Goal: Use online tool/utility: Utilize a website feature to perform a specific function

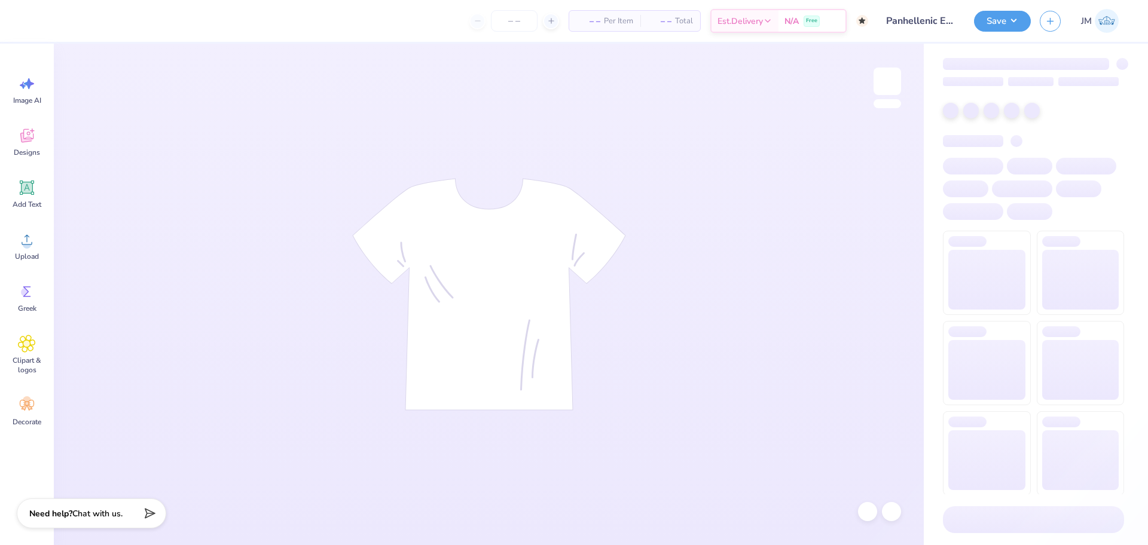
type input "Panhellenic Exec"
type input "50"
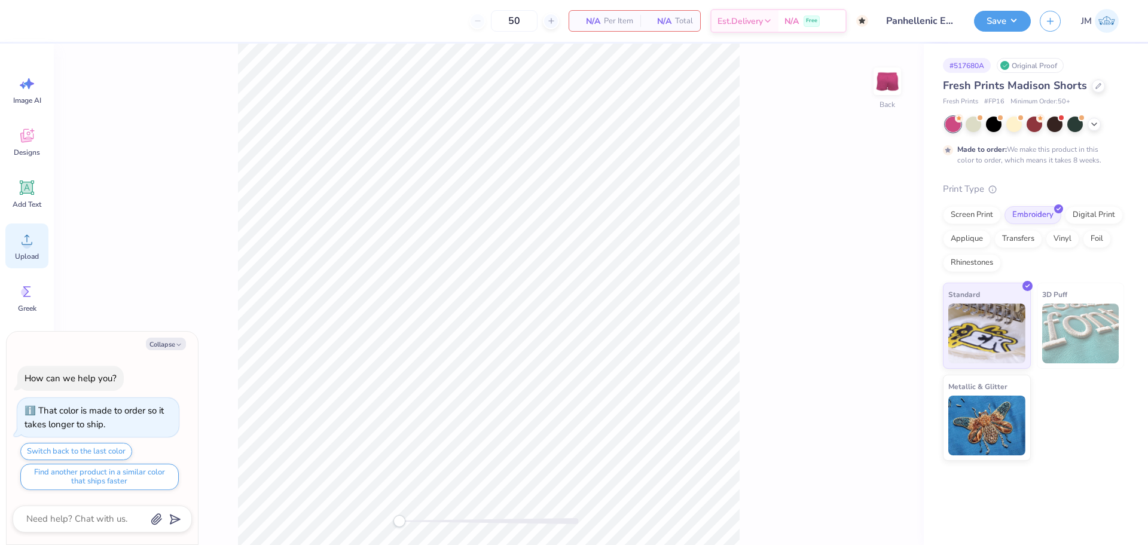
click at [25, 256] on span "Upload" at bounding box center [27, 257] width 24 height 10
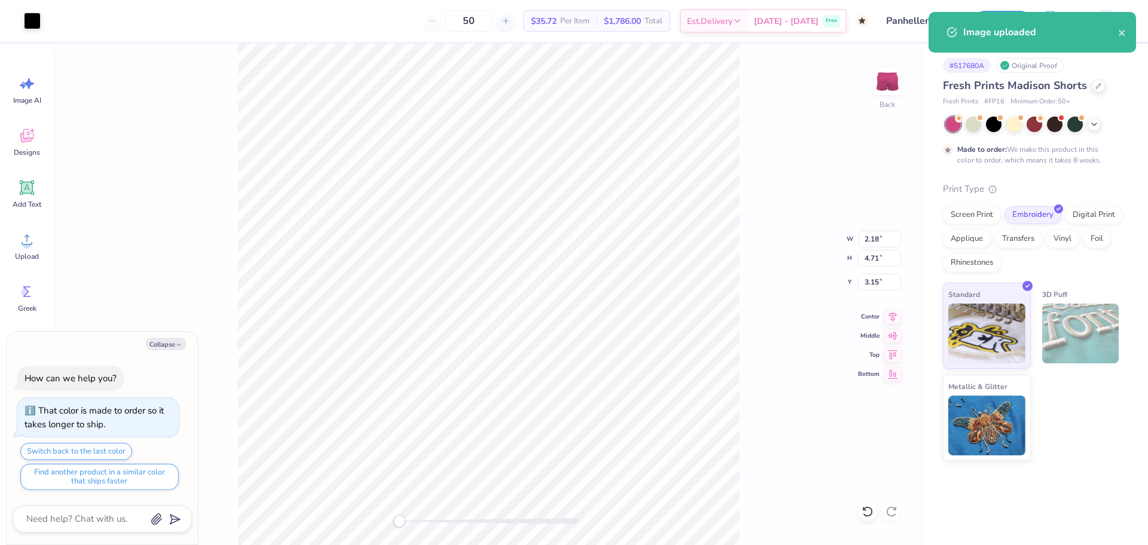
type textarea "x"
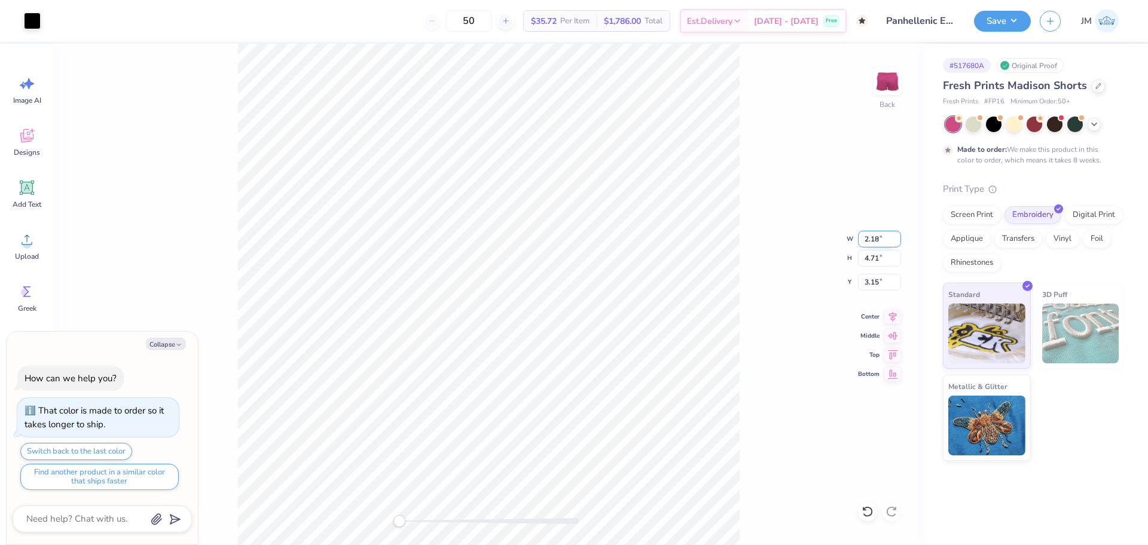
click at [870, 242] on input "2.18" at bounding box center [879, 239] width 43 height 17
type input "2.5"
type textarea "x"
type input "2.50"
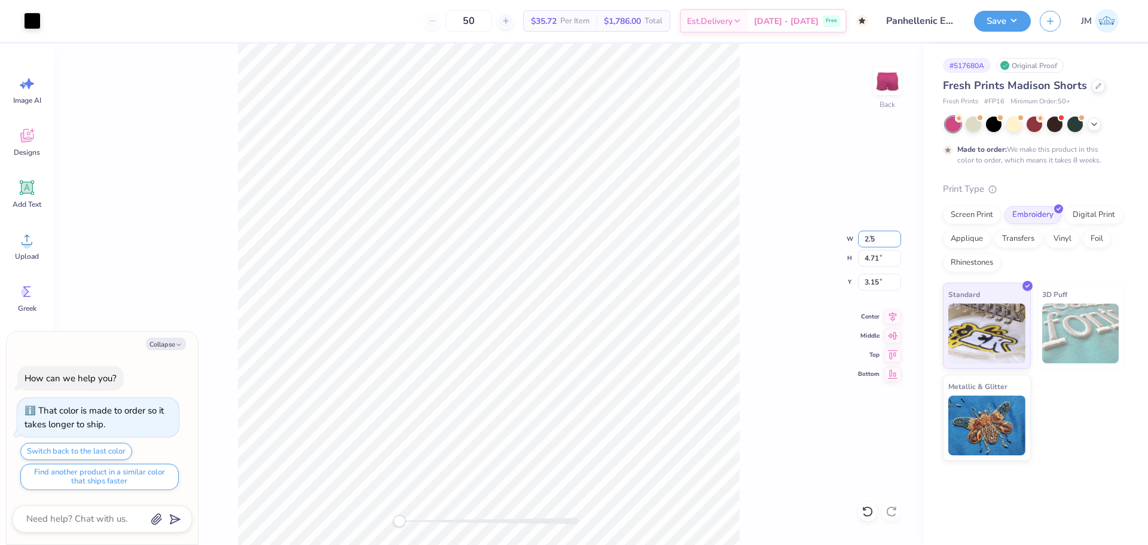
type input "5.41"
type input "4.40"
click at [870, 239] on input "2.50" at bounding box center [879, 239] width 43 height 17
click at [868, 260] on input "5.41" at bounding box center [879, 258] width 43 height 17
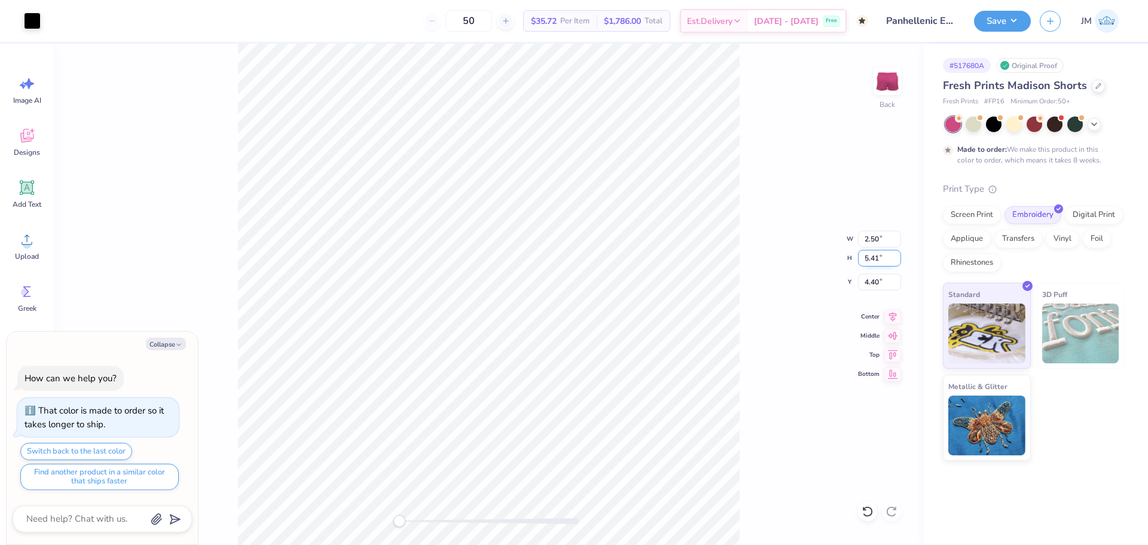
click at [868, 260] on input "5.41" at bounding box center [879, 258] width 43 height 17
type input "5"
type textarea "x"
type input "2.31"
type input "5.00"
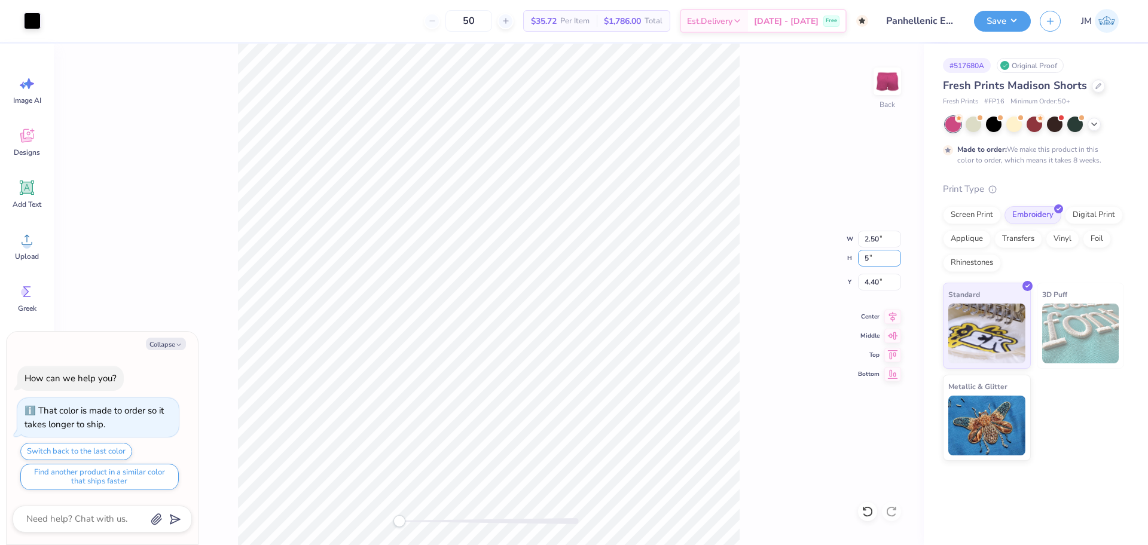
type input "4.60"
click at [765, 325] on div "Back W 2.31 2.31 " H 5.00 5.00 " Y 4.60 4.60 " Center Middle Top Bottom" at bounding box center [489, 295] width 870 height 502
type textarea "x"
click at [863, 257] on input "5.00" at bounding box center [879, 258] width 43 height 17
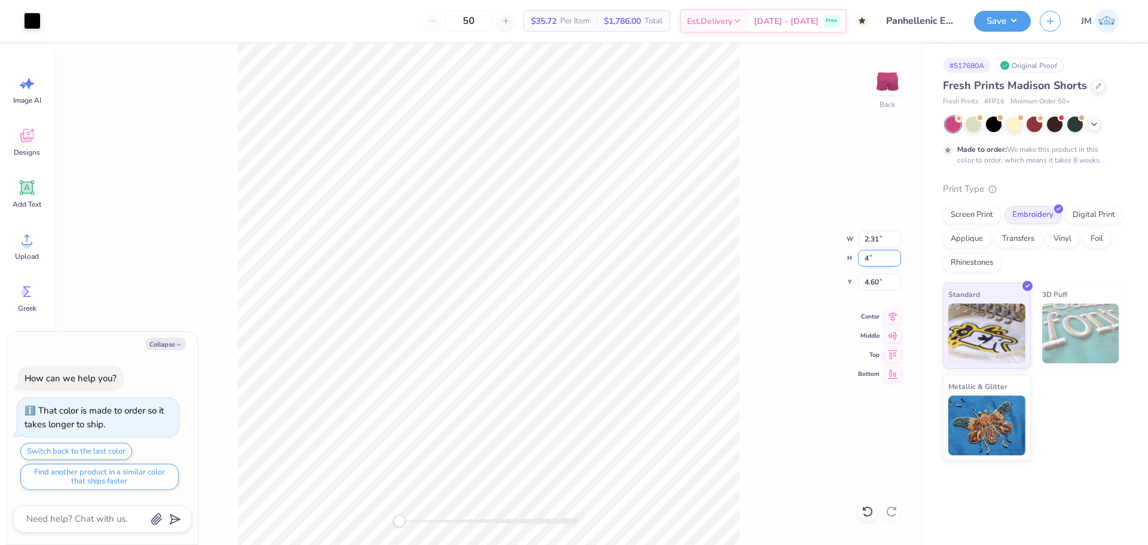
type input "4"
type textarea "x"
type input "1.85"
type input "4.00"
type input "5.10"
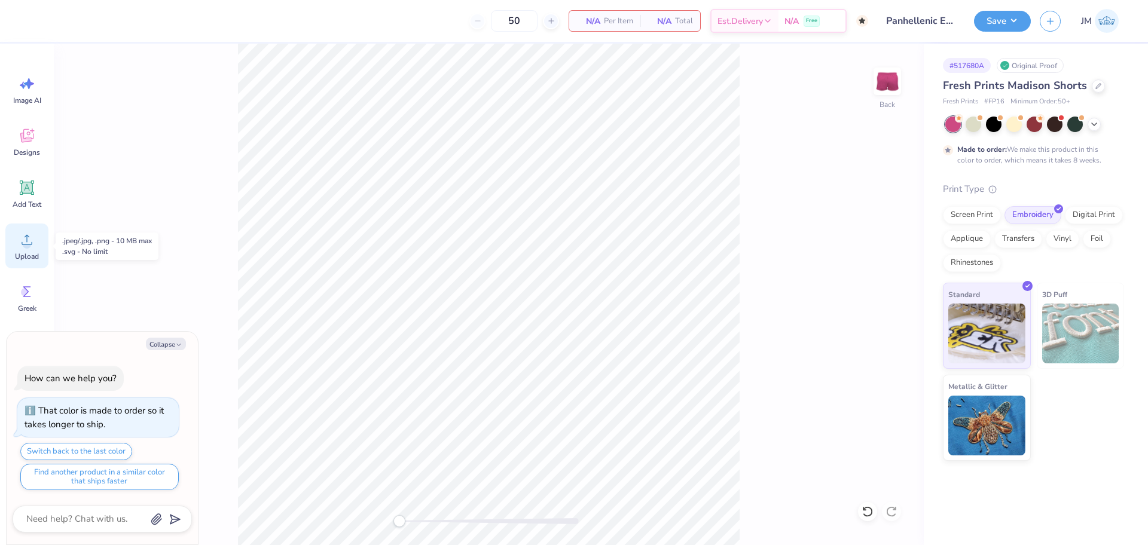
click at [34, 238] on icon at bounding box center [27, 240] width 18 height 18
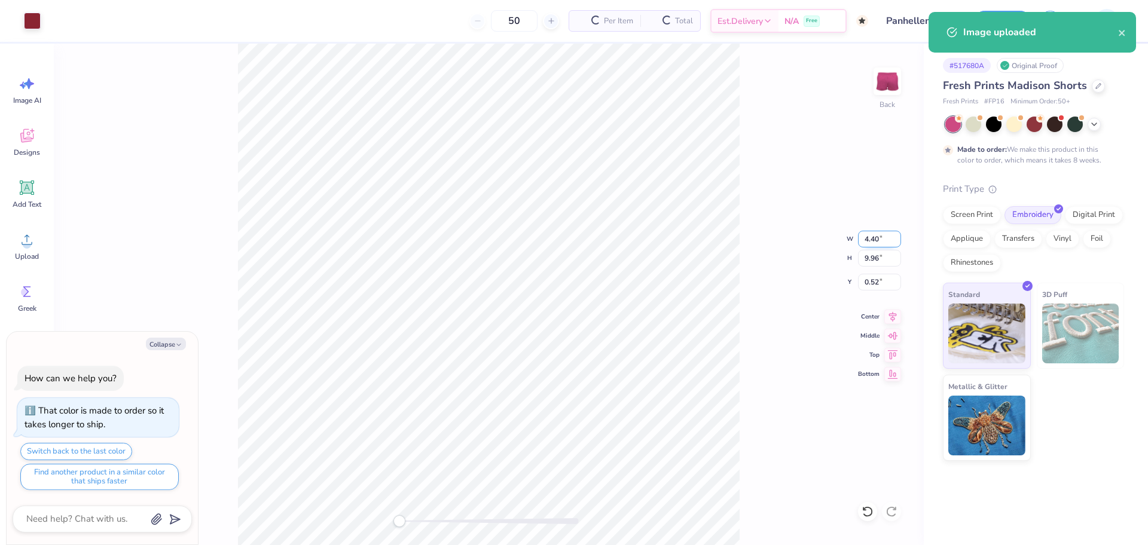
click at [867, 241] on input "4.40" at bounding box center [879, 239] width 43 height 17
type textarea "x"
click at [868, 254] on input "9.96" at bounding box center [879, 258] width 43 height 17
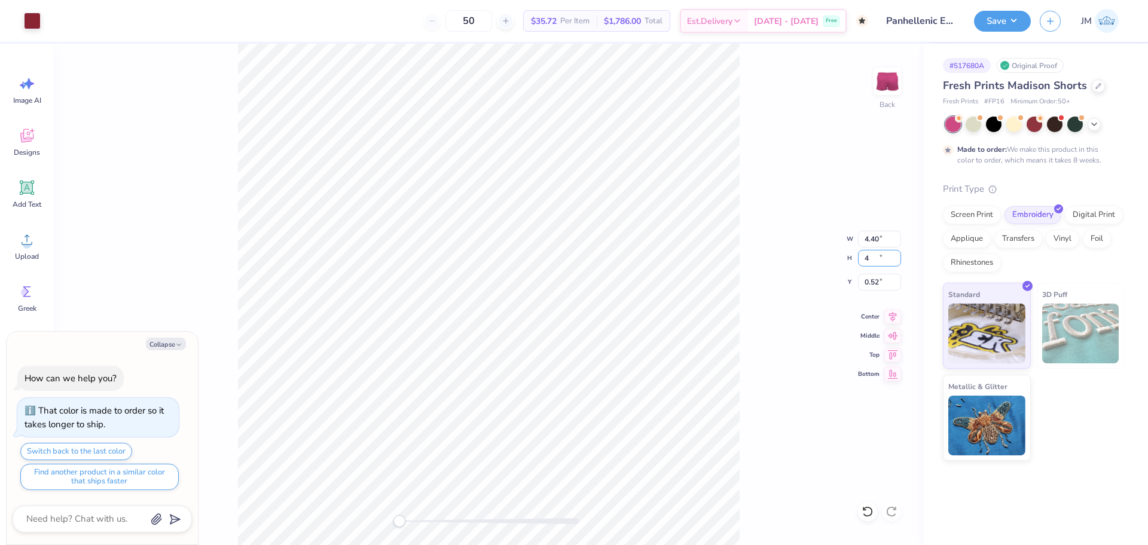
type input "4.00"
type textarea "x"
type input "1.77"
type input "3.50"
type textarea "x"
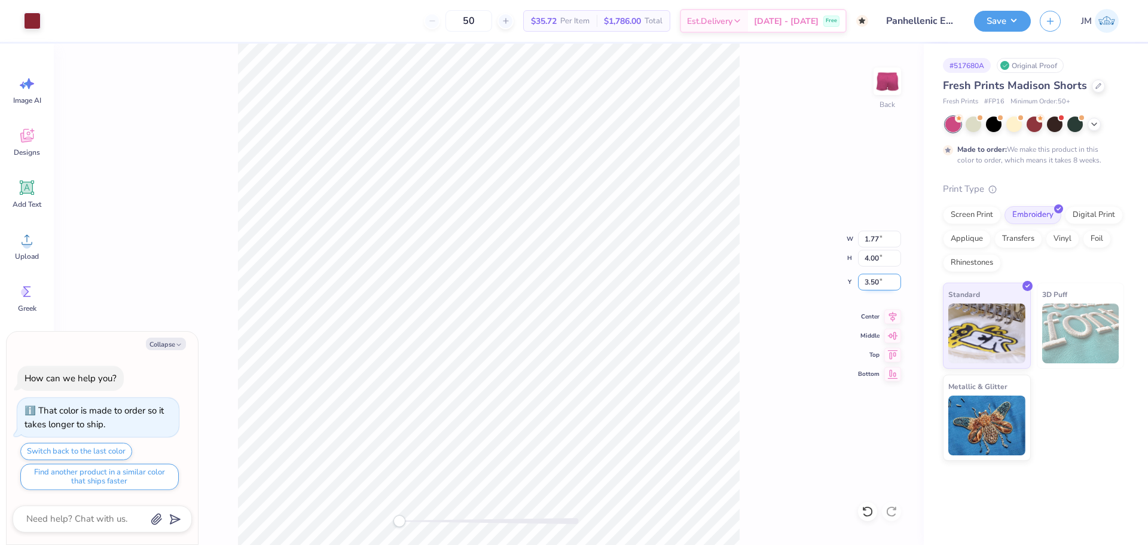
click at [871, 285] on input "3.50" at bounding box center [879, 282] width 43 height 17
type input "6"
click at [873, 283] on input "6" at bounding box center [879, 282] width 43 height 17
drag, startPoint x: 880, startPoint y: 281, endPoint x: 846, endPoint y: 280, distance: 33.5
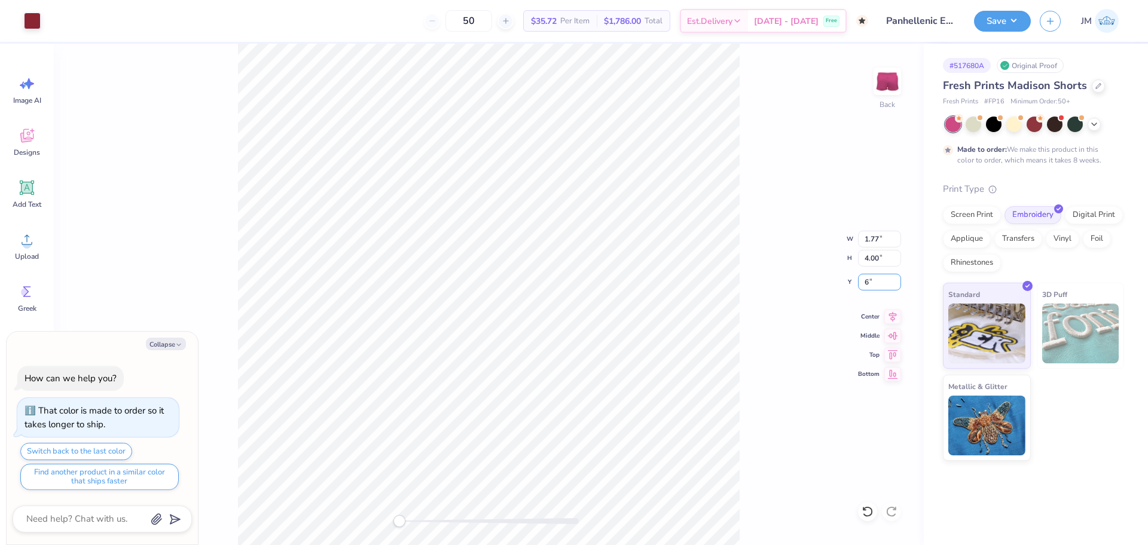
click at [846, 280] on div "Back W 1.77 1.77 " H 4.00 4.00 " Y 6 6 " Center Middle Top Bottom" at bounding box center [489, 295] width 870 height 502
type textarea "x"
click at [872, 254] on input "4.00" at bounding box center [879, 258] width 43 height 17
type input "5"
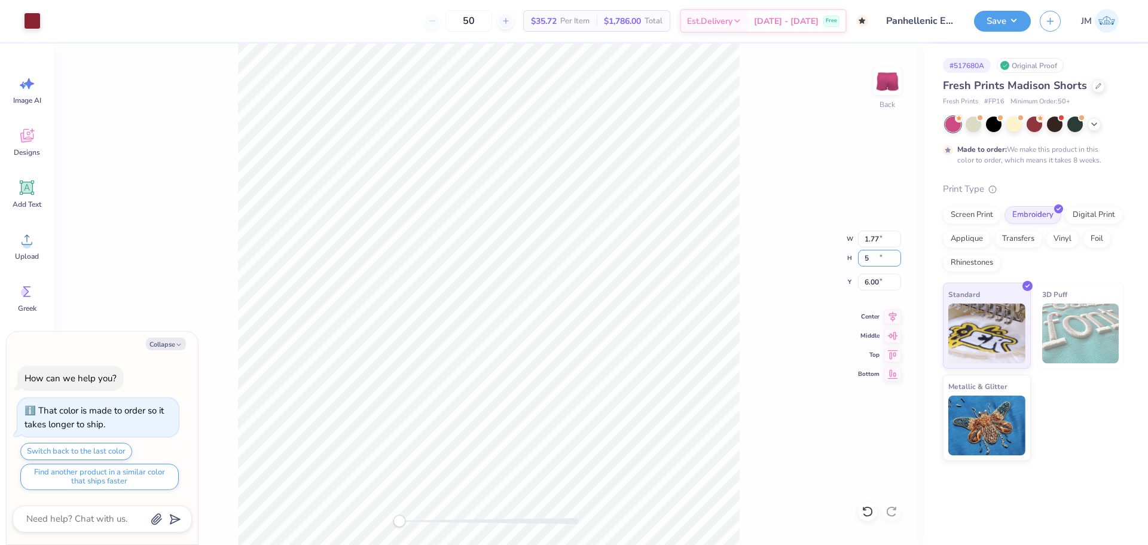
type textarea "x"
type input "2.21"
type input "5.00"
click at [872, 283] on input "5.50" at bounding box center [879, 282] width 43 height 17
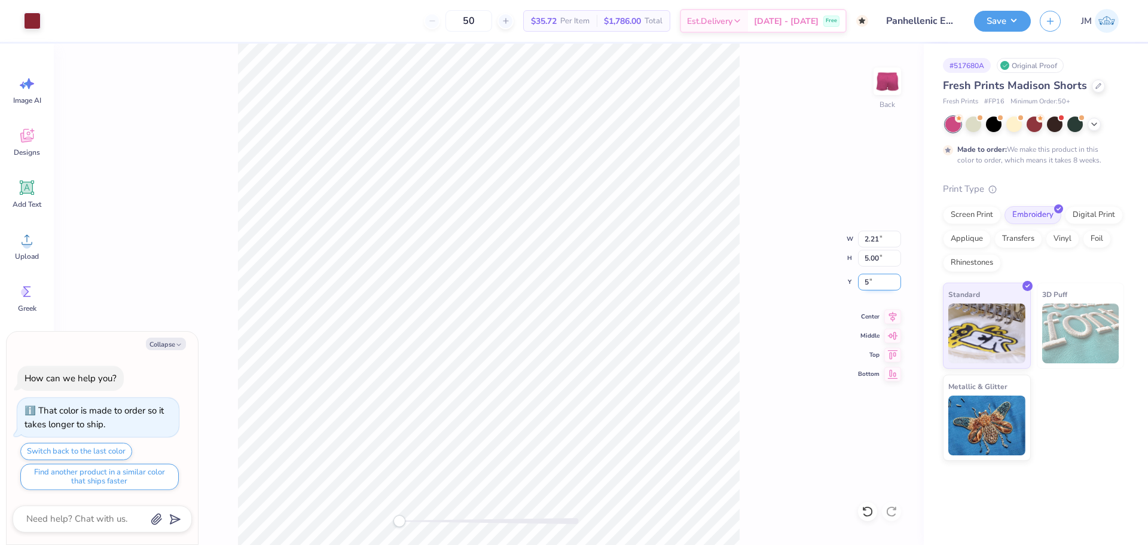
type input "5"
drag, startPoint x: 744, startPoint y: 343, endPoint x: 754, endPoint y: 452, distance: 109.9
click at [744, 344] on div "Back" at bounding box center [489, 295] width 870 height 502
click at [487, 291] on div "Back" at bounding box center [489, 295] width 870 height 502
drag, startPoint x: 741, startPoint y: 469, endPoint x: 745, endPoint y: 461, distance: 8.6
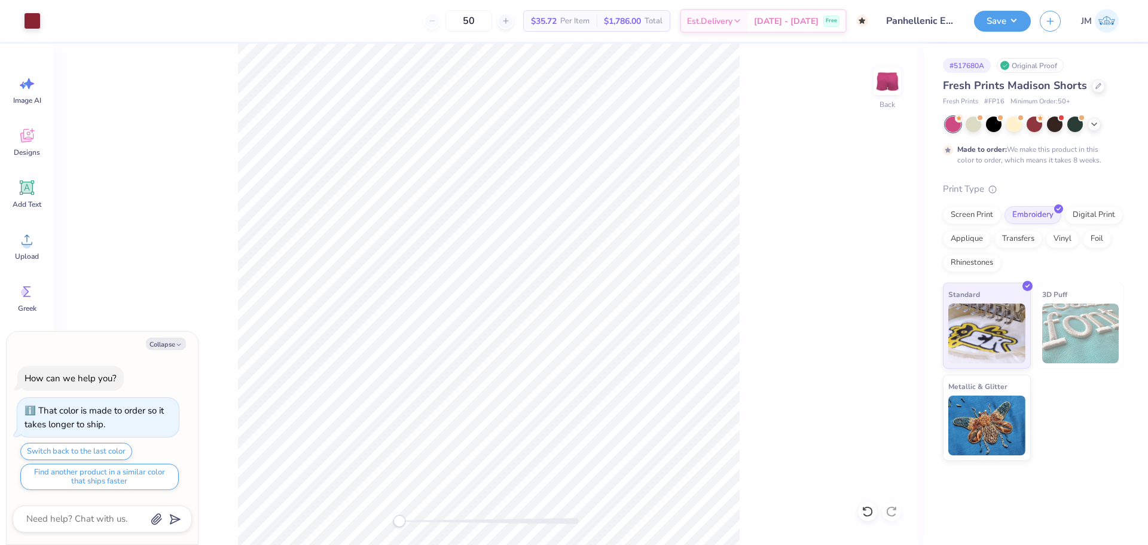
click at [746, 470] on div "Back" at bounding box center [489, 295] width 870 height 502
click at [995, 22] on button "Save" at bounding box center [1002, 19] width 57 height 21
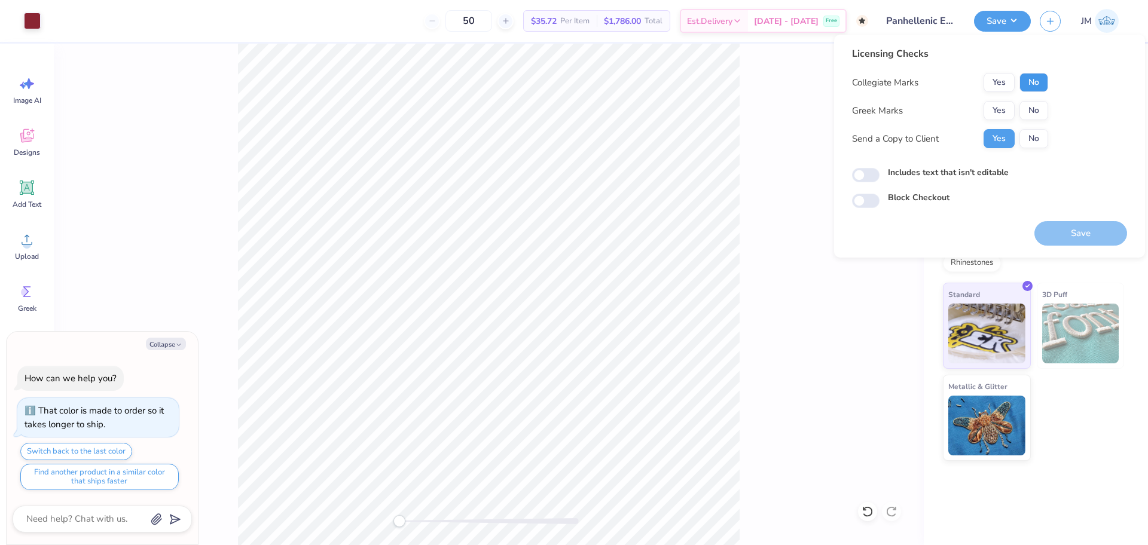
click at [1022, 77] on button "No" at bounding box center [1033, 82] width 29 height 19
click at [1029, 106] on button "No" at bounding box center [1033, 110] width 29 height 19
click at [1101, 227] on button "Save" at bounding box center [1080, 233] width 93 height 25
drag, startPoint x: 783, startPoint y: 173, endPoint x: 759, endPoint y: 351, distance: 179.8
click at [783, 174] on div "Back" at bounding box center [489, 295] width 870 height 502
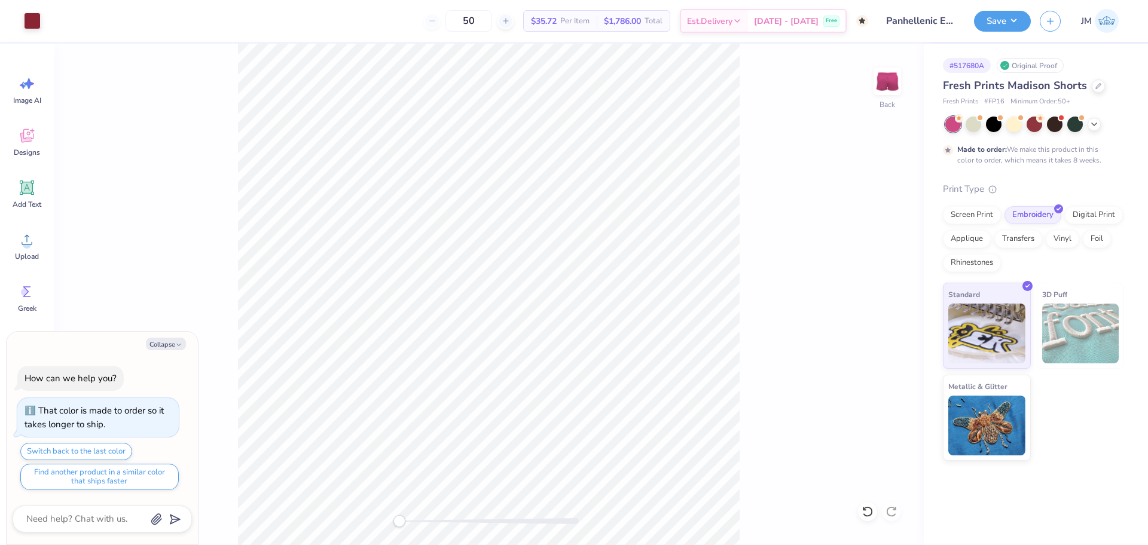
click at [525, 283] on div "Back" at bounding box center [489, 295] width 870 height 502
type textarea "x"
